Goal: Information Seeking & Learning: Learn about a topic

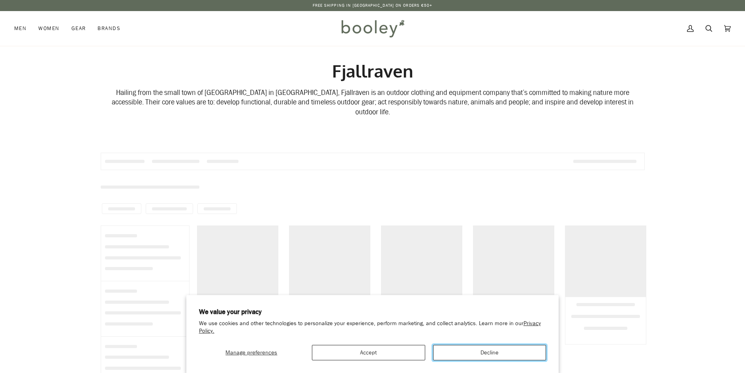
click at [485, 356] on button "Decline" at bounding box center [489, 351] width 113 height 15
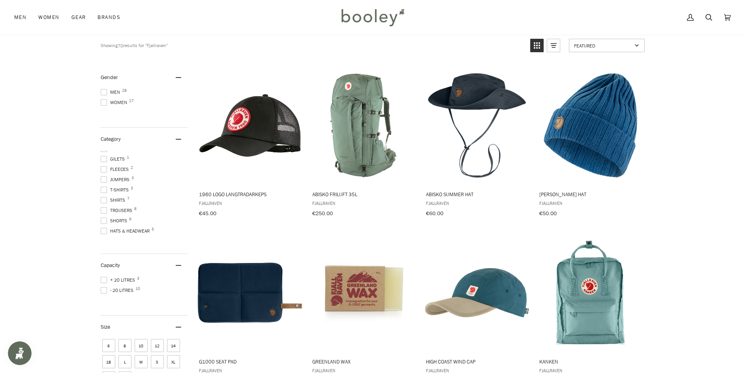
scroll to position [40, 0]
click at [106, 162] on span at bounding box center [104, 165] width 6 height 6
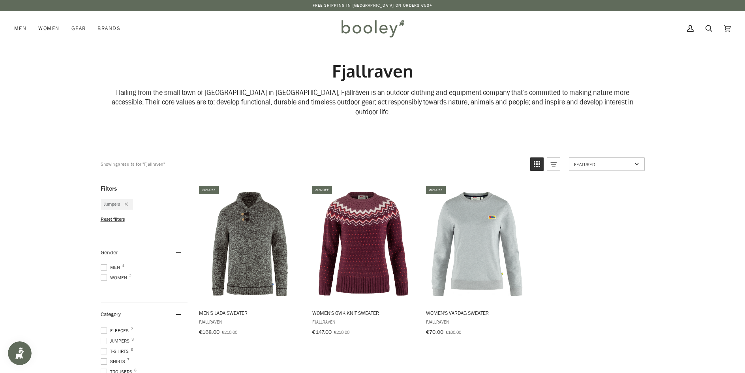
scroll to position [119, 0]
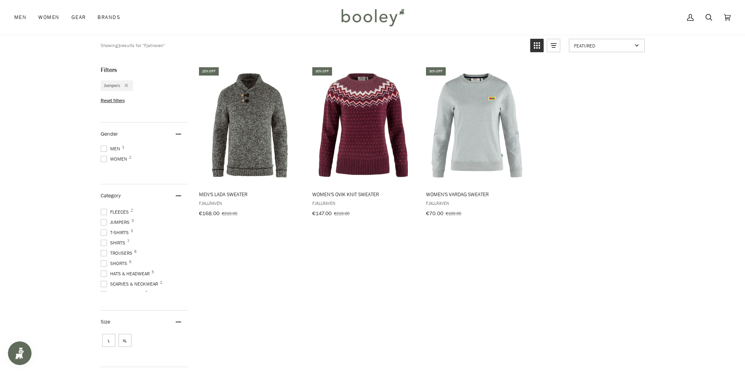
click at [104, 219] on span at bounding box center [104, 222] width 6 height 6
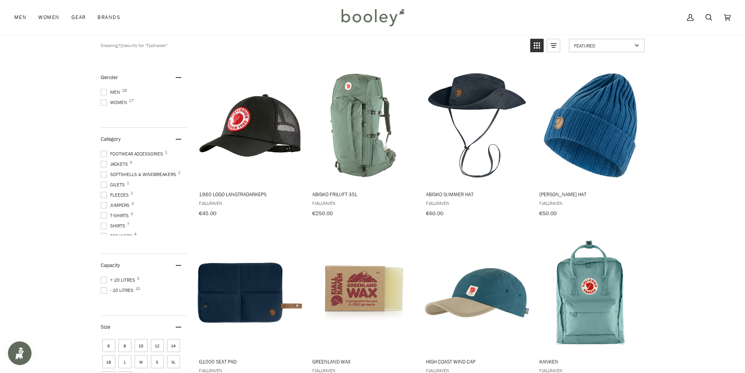
click at [103, 192] on span at bounding box center [104, 195] width 6 height 6
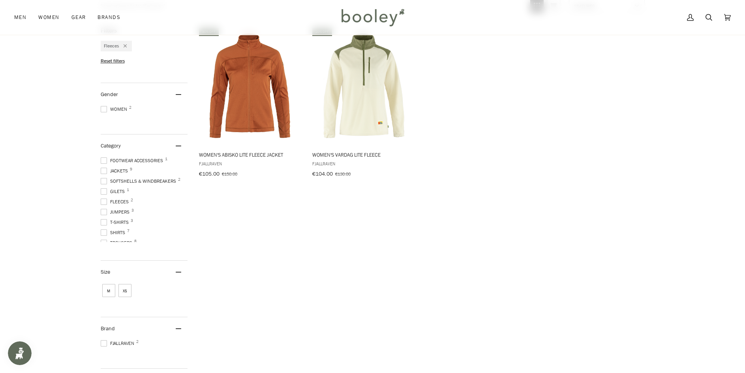
click at [103, 168] on span at bounding box center [104, 171] width 6 height 6
